Goal: Check status: Check status

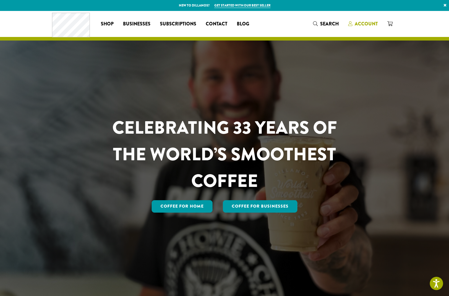
click at [361, 26] on span "Account" at bounding box center [366, 23] width 23 height 7
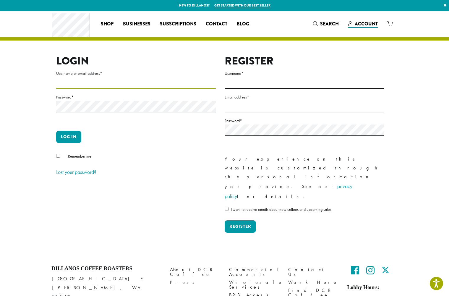
click at [147, 79] on input "Username or email address *" at bounding box center [136, 83] width 160 height 12
type input "******"
click at [70, 136] on button "Log in" at bounding box center [68, 137] width 25 height 12
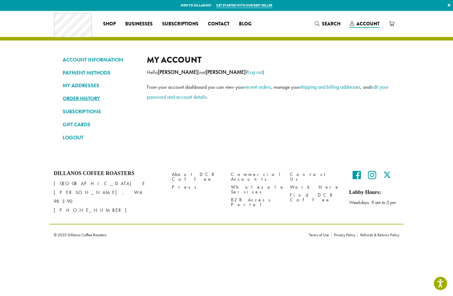
click at [82, 99] on link "ORDER HISTORY" at bounding box center [100, 98] width 75 height 10
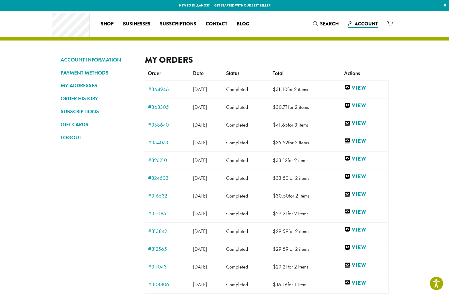
click at [367, 88] on link "View" at bounding box center [364, 87] width 41 height 7
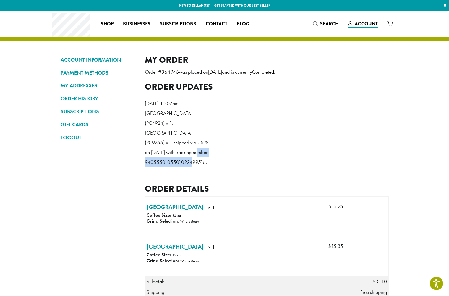
drag, startPoint x: 145, startPoint y: 161, endPoint x: 205, endPoint y: 166, distance: 60.5
click at [205, 166] on p "[GEOGRAPHIC_DATA] (PC4924) x 1, [GEOGRAPHIC_DATA] (PC9255) x 1 shipped via USPS…" at bounding box center [179, 137] width 68 height 59
copy p "9405550105501022499516"
